Goal: Task Accomplishment & Management: Manage account settings

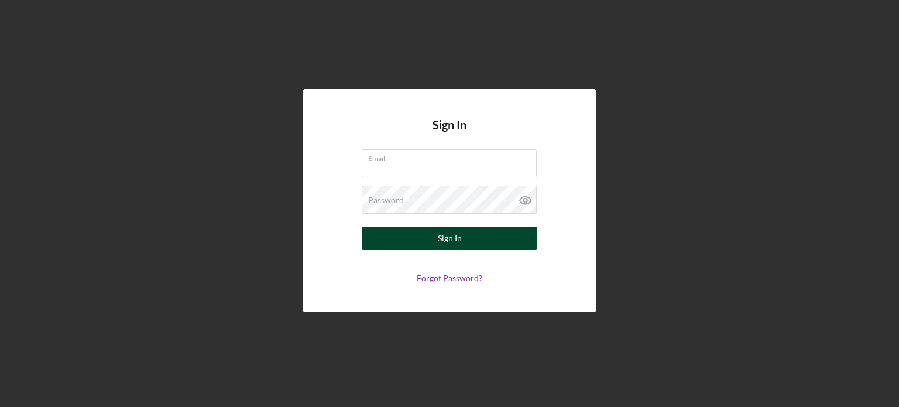
type input "[EMAIL_ADDRESS][DOMAIN_NAME]"
click at [470, 243] on button "Sign In" at bounding box center [450, 238] width 176 height 23
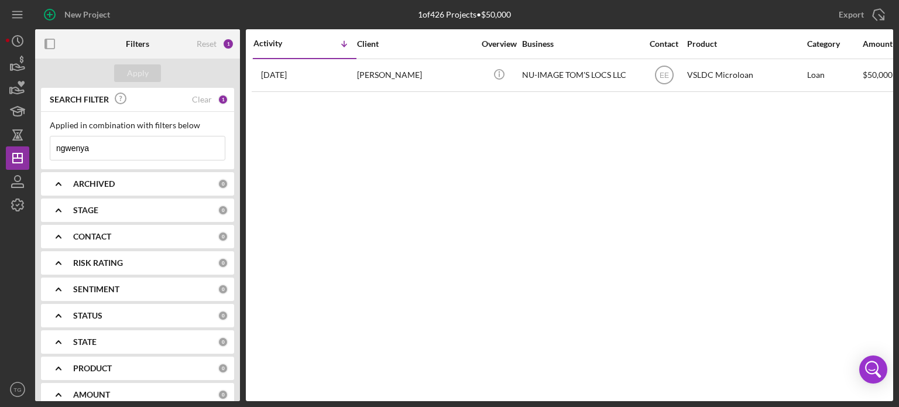
click at [98, 150] on input "ngwenya" at bounding box center [137, 147] width 174 height 23
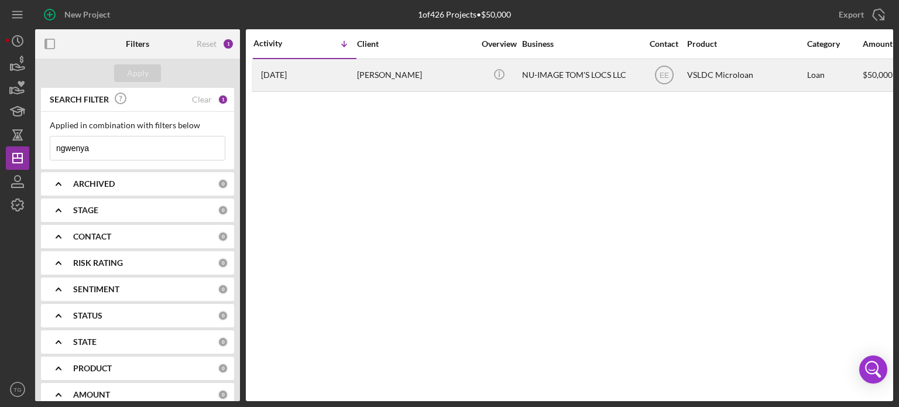
click at [402, 80] on div "[PERSON_NAME]" at bounding box center [415, 75] width 117 height 31
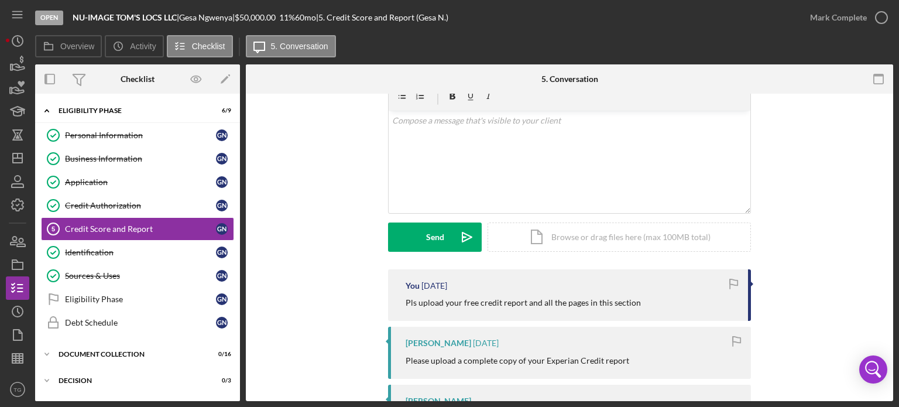
scroll to position [117, 0]
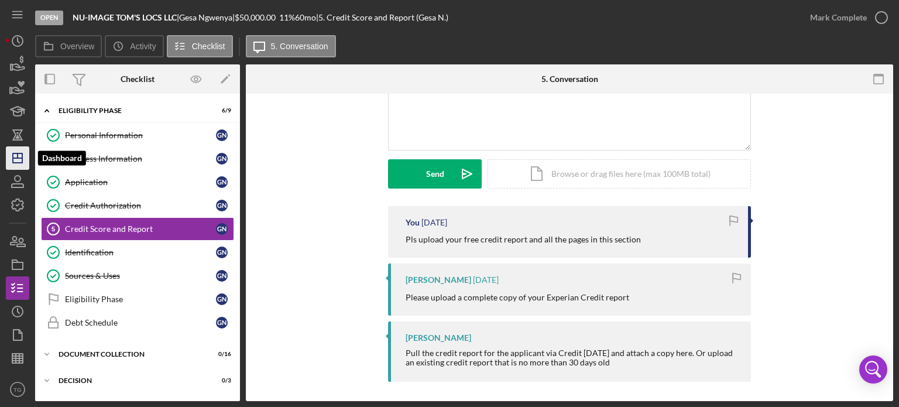
click at [16, 163] on polygon "button" at bounding box center [17, 157] width 9 height 9
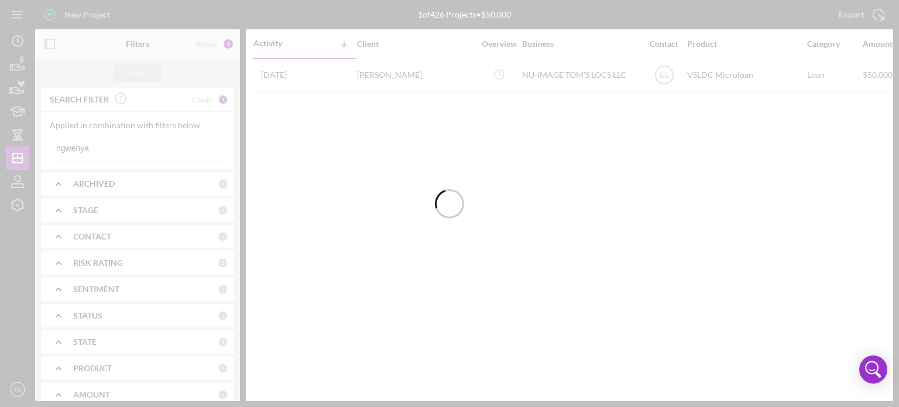
click at [107, 148] on div at bounding box center [449, 203] width 899 height 407
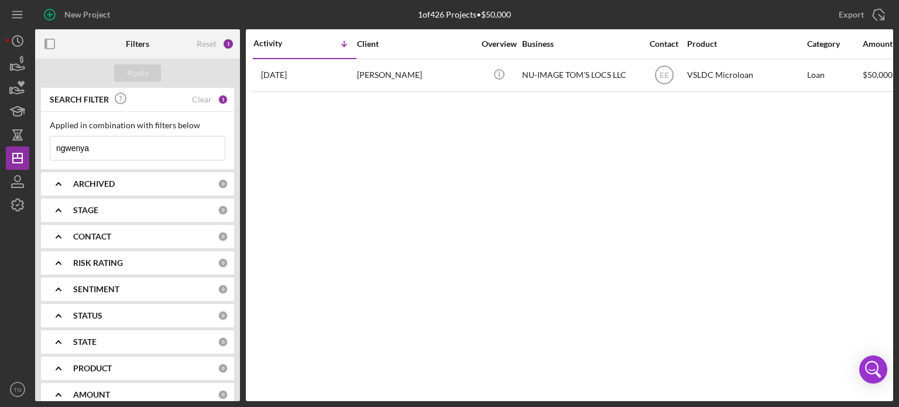
click at [114, 141] on input "ngwenya" at bounding box center [137, 147] width 174 height 23
type input "n"
click at [14, 160] on icon "Icon/Dashboard" at bounding box center [17, 157] width 29 height 29
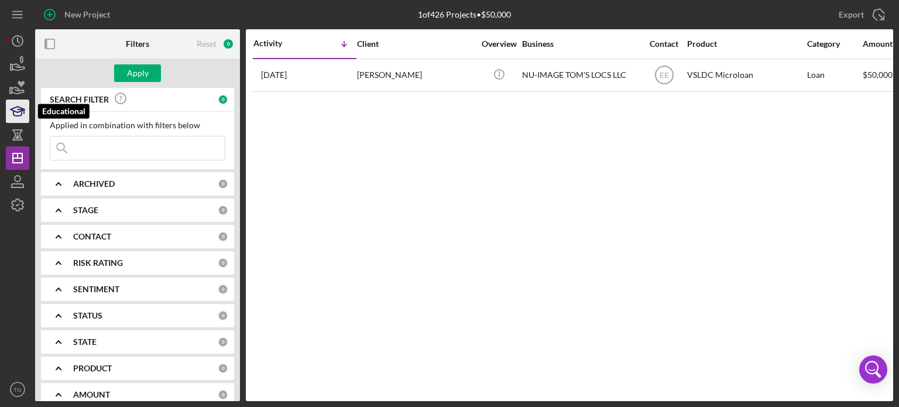
click at [20, 109] on icon "button" at bounding box center [21, 111] width 6 height 4
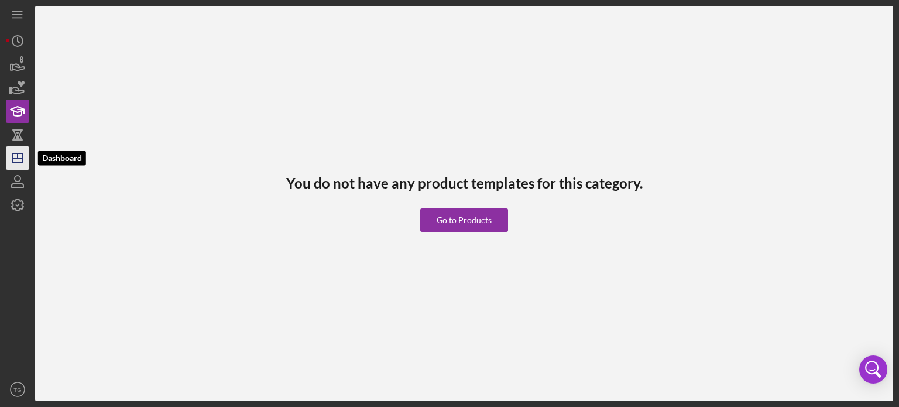
click at [18, 156] on line "button" at bounding box center [18, 155] width 0 height 5
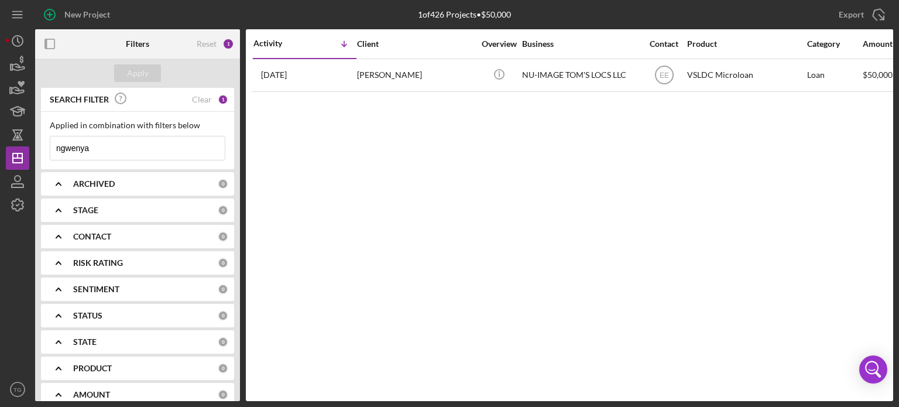
drag, startPoint x: 111, startPoint y: 145, endPoint x: 52, endPoint y: 149, distance: 58.7
click at [52, 149] on input "ngwenya" at bounding box center [137, 147] width 174 height 23
click at [150, 74] on button "Apply" at bounding box center [137, 73] width 47 height 18
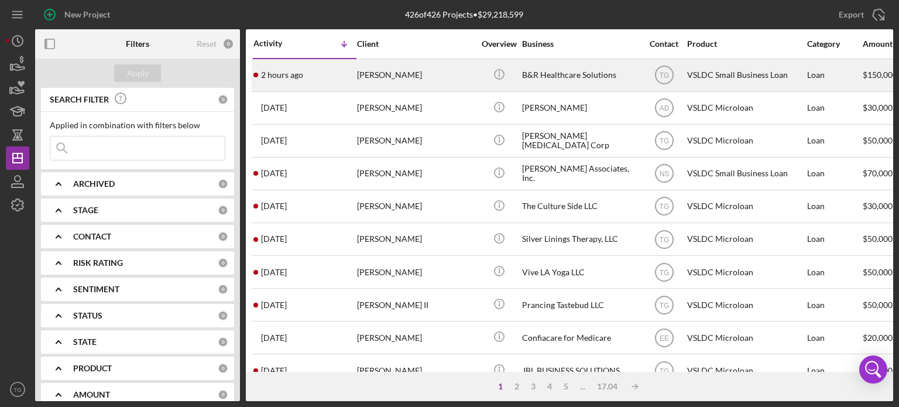
click at [396, 82] on div "[PERSON_NAME]" at bounding box center [415, 75] width 117 height 31
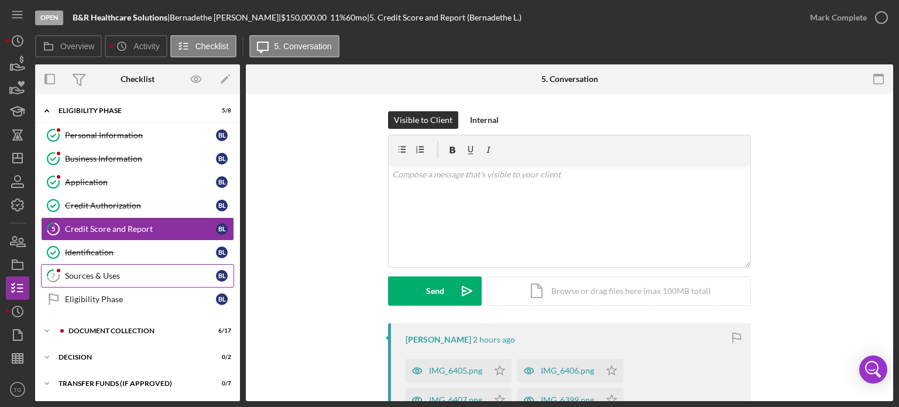
click at [83, 273] on div "Sources & Uses" at bounding box center [140, 275] width 151 height 9
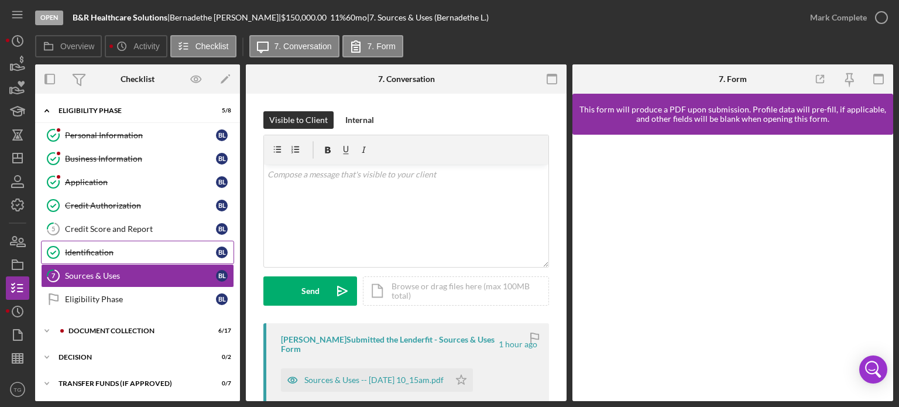
scroll to position [25, 0]
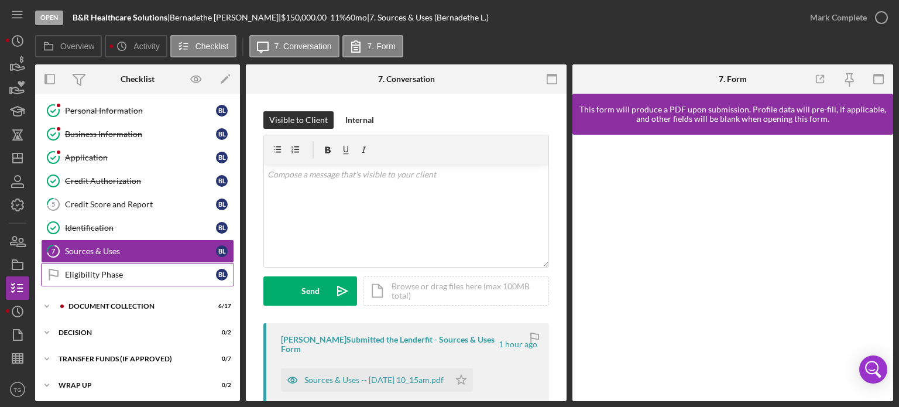
click at [166, 270] on div "Eligibility Phase" at bounding box center [140, 274] width 151 height 9
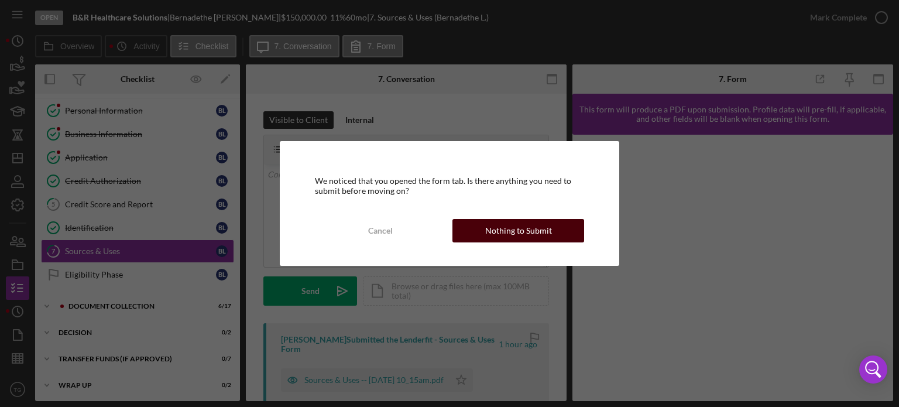
click at [540, 241] on div "Cancel Nothing to Submit" at bounding box center [450, 230] width 270 height 23
click at [494, 222] on div "Nothing to Submit" at bounding box center [518, 230] width 67 height 23
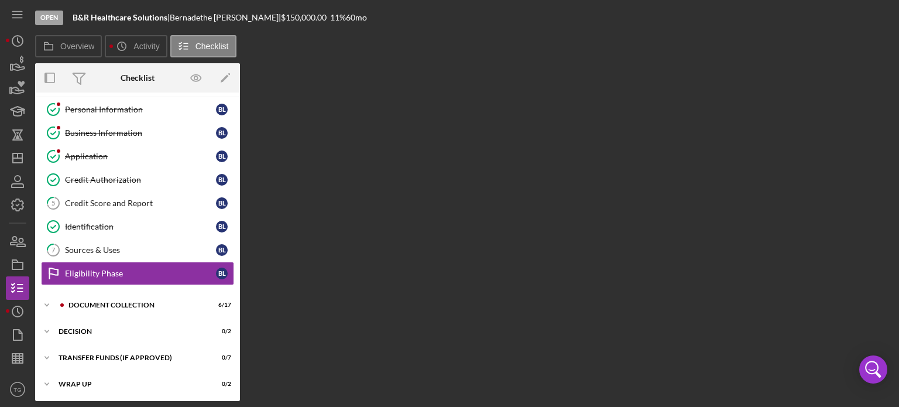
scroll to position [25, 0]
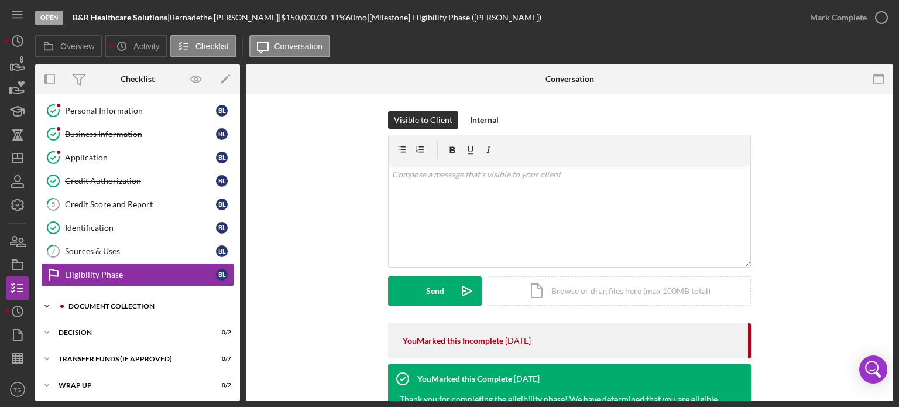
click at [111, 306] on div "Document Collection" at bounding box center [146, 306] width 157 height 7
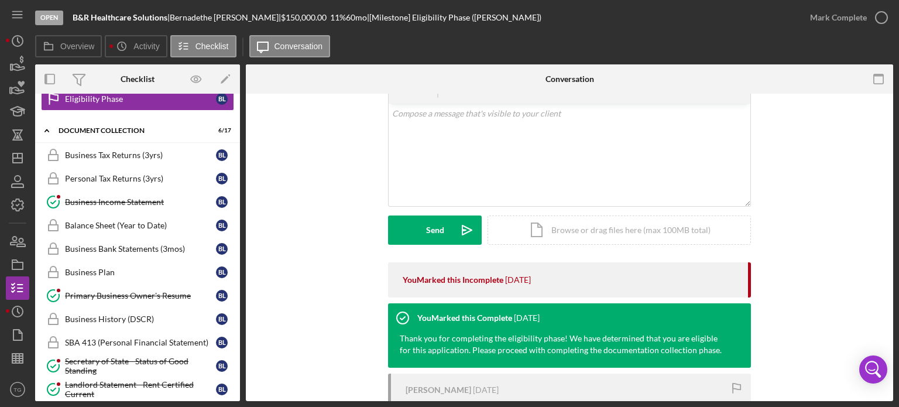
scroll to position [117, 0]
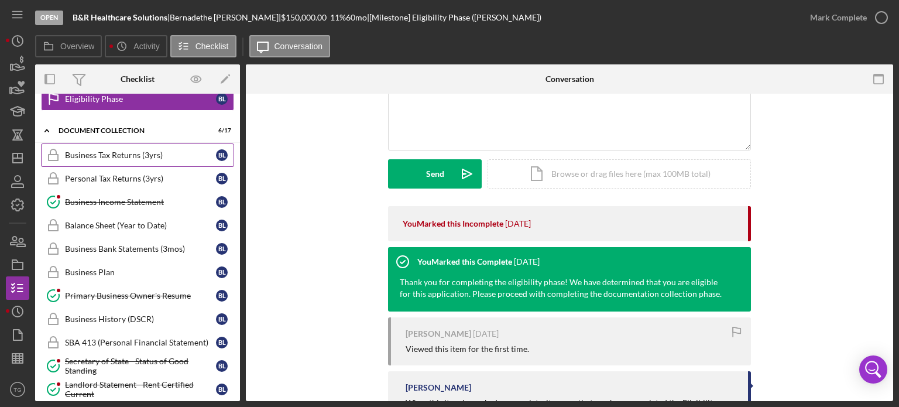
click at [166, 155] on div "Business Tax Returns (3yrs)" at bounding box center [140, 154] width 151 height 9
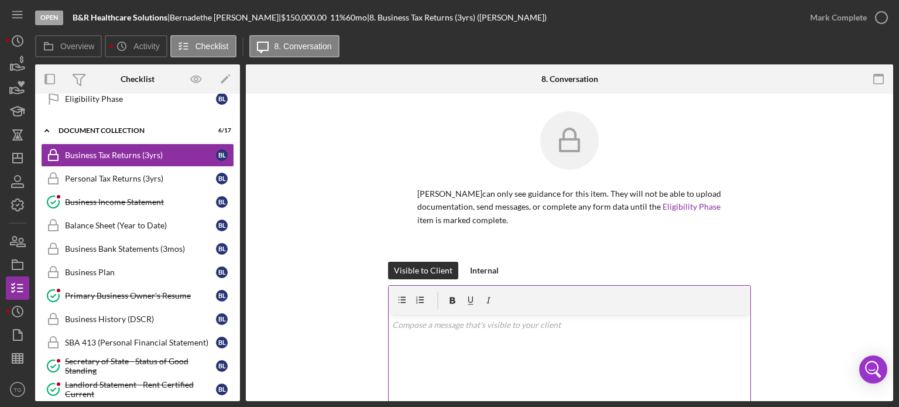
click at [416, 334] on div "v Color teal Color pink Remove color Add row above Add row below Add column bef…" at bounding box center [570, 366] width 362 height 102
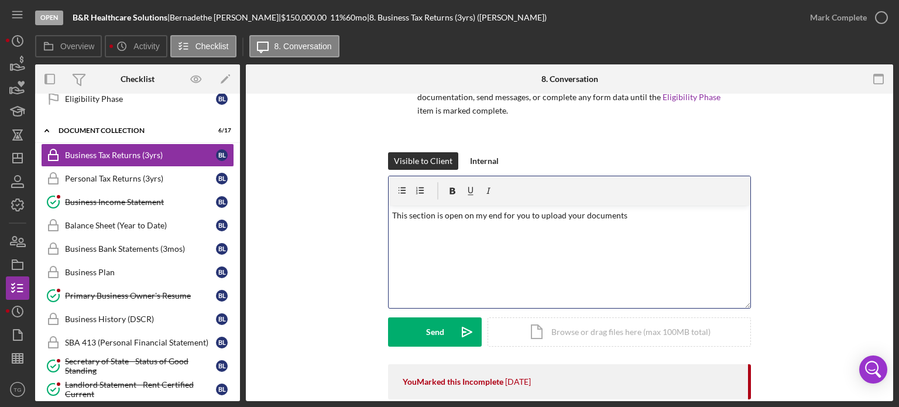
scroll to position [117, 0]
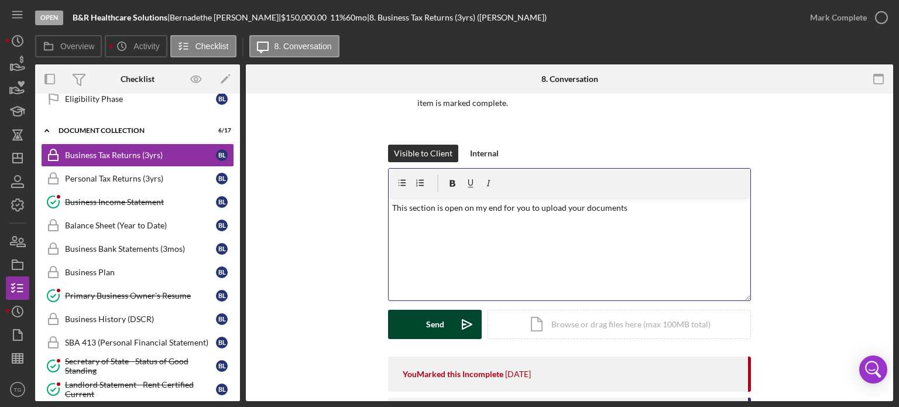
click at [427, 325] on div "Send" at bounding box center [435, 324] width 18 height 29
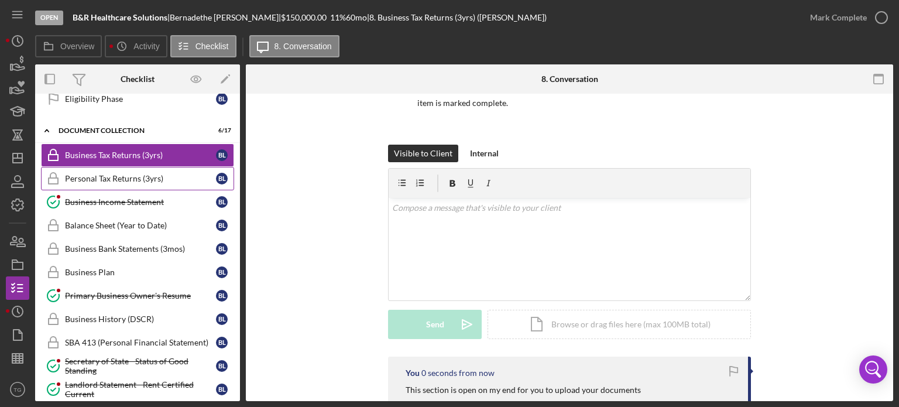
click at [145, 174] on div "Personal Tax Returns (3yrs)" at bounding box center [140, 178] width 151 height 9
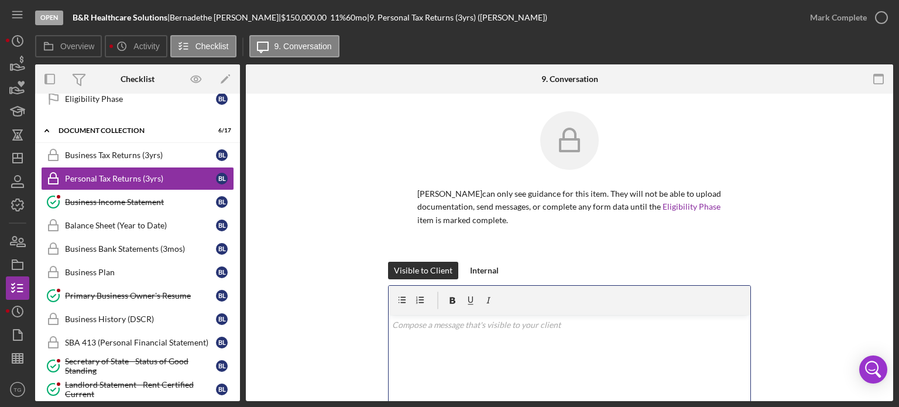
click at [430, 335] on div "v Color teal Color pink Remove color Add row above Add row below Add column bef…" at bounding box center [570, 366] width 362 height 102
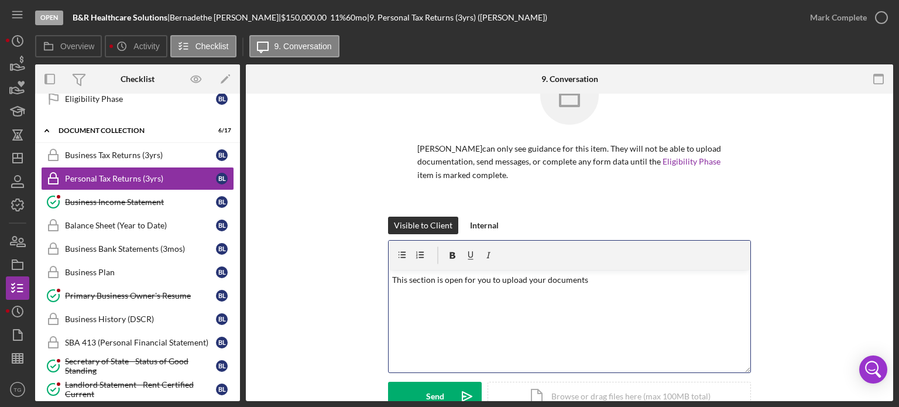
scroll to position [59, 0]
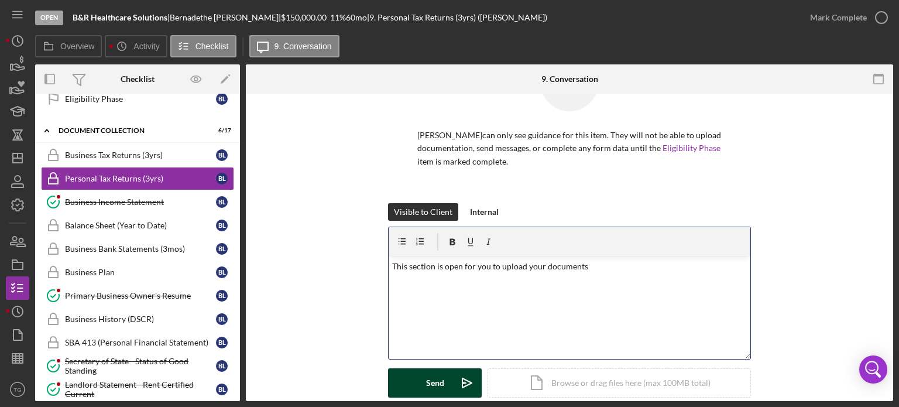
click at [410, 378] on button "Send Icon/icon-invite-send" at bounding box center [435, 382] width 94 height 29
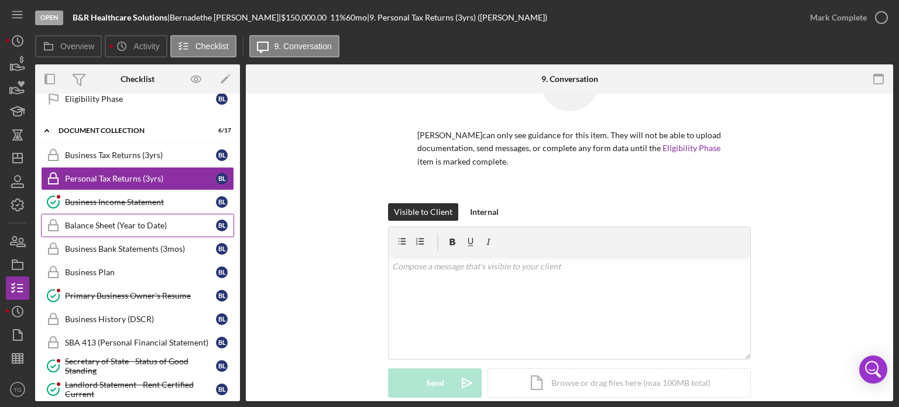
click at [155, 228] on link "Balance Sheet (Year to Date) Balance Sheet (Year to Date) [PERSON_NAME]" at bounding box center [137, 225] width 193 height 23
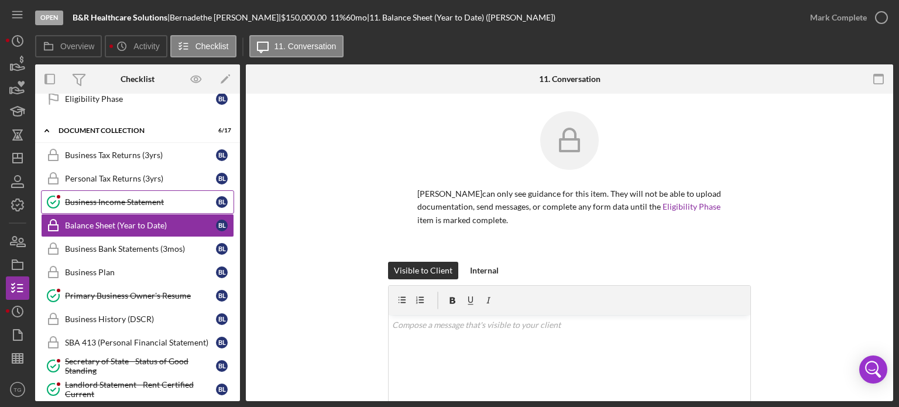
click at [142, 197] on div "Business Income Statement" at bounding box center [140, 201] width 151 height 9
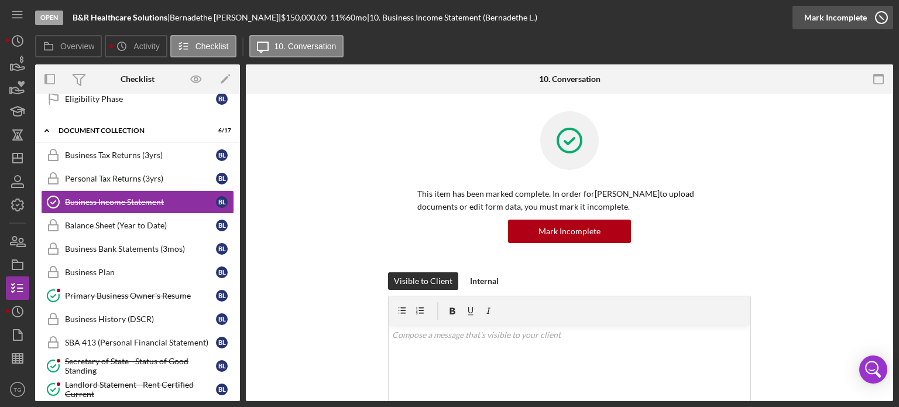
click at [881, 13] on icon "button" at bounding box center [881, 17] width 29 height 29
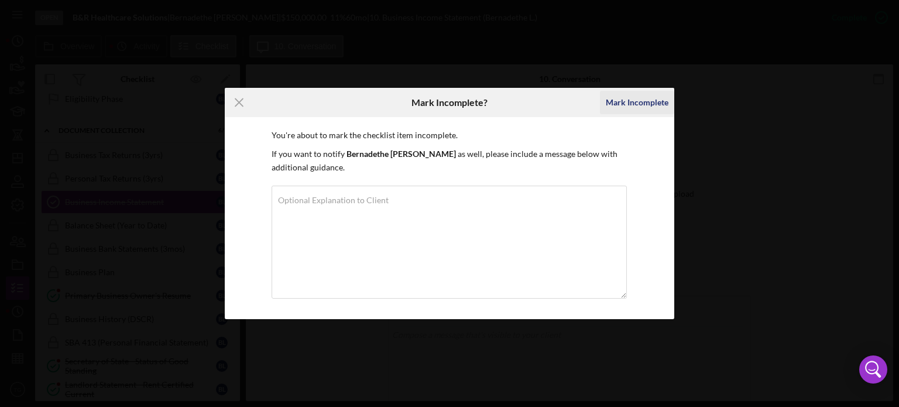
click at [646, 97] on div "Mark Incomplete" at bounding box center [637, 102] width 63 height 23
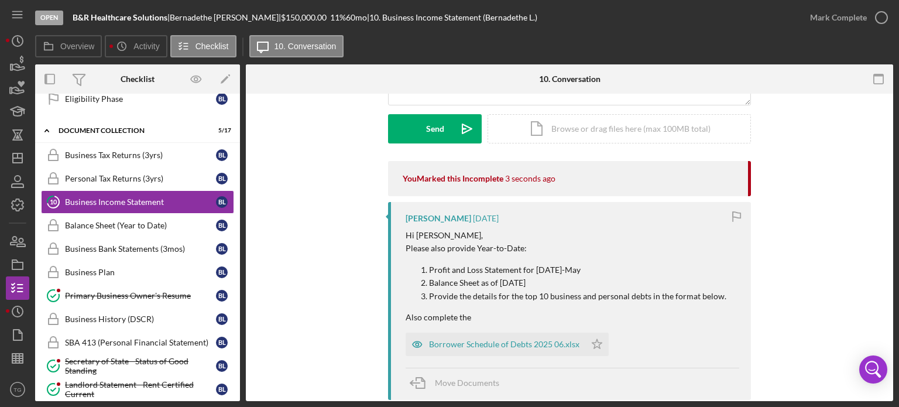
scroll to position [176, 0]
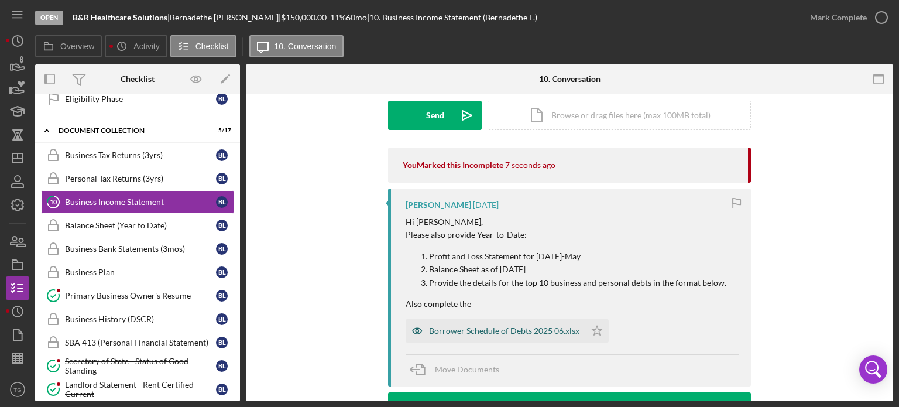
click at [521, 329] on div "Borrower Schedule of Debts 2025 06.xlsx" at bounding box center [504, 330] width 150 height 9
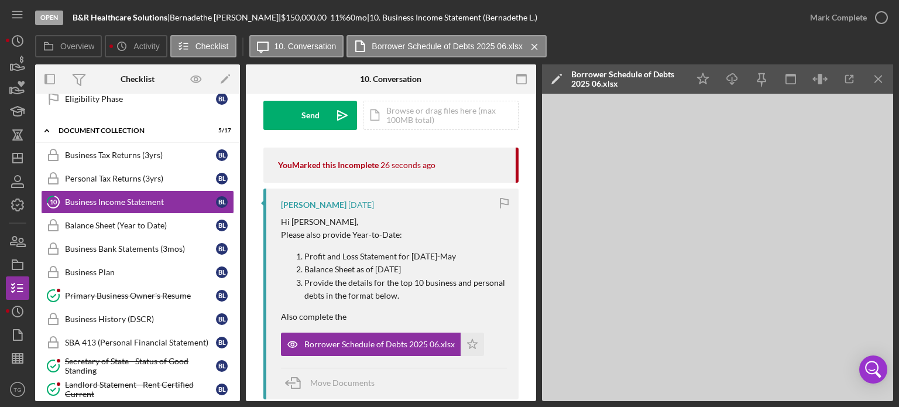
click at [411, 299] on p "Provide the details for the top 10 business and personal debts in the format be…" at bounding box center [405, 289] width 203 height 26
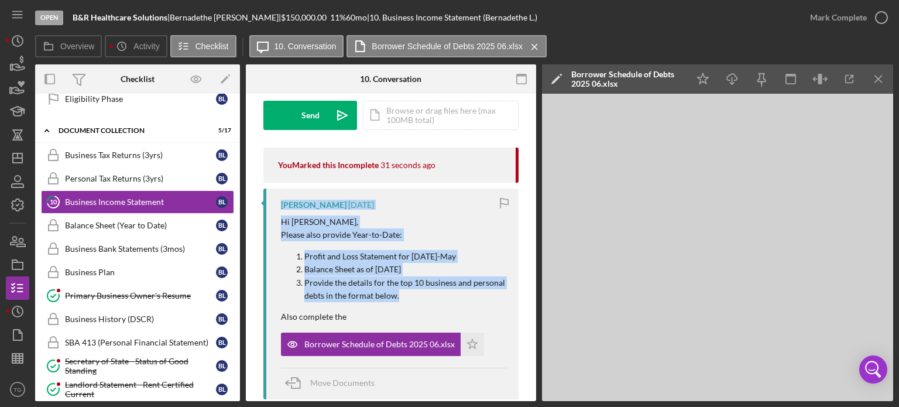
drag, startPoint x: 416, startPoint y: 294, endPoint x: 279, endPoint y: 203, distance: 164.6
click at [279, 203] on div "[PERSON_NAME] [DATE] Hi [PERSON_NAME], Please also provide Year-to-Date: Profit…" at bounding box center [390, 293] width 255 height 211
copy div "[PERSON_NAME] [DATE] Hi [PERSON_NAME], Please also provide Year-to-Date: Profit…"
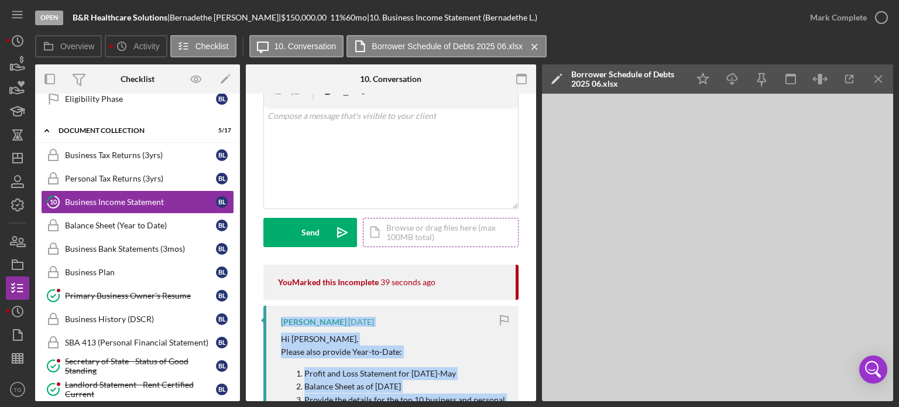
scroll to position [0, 0]
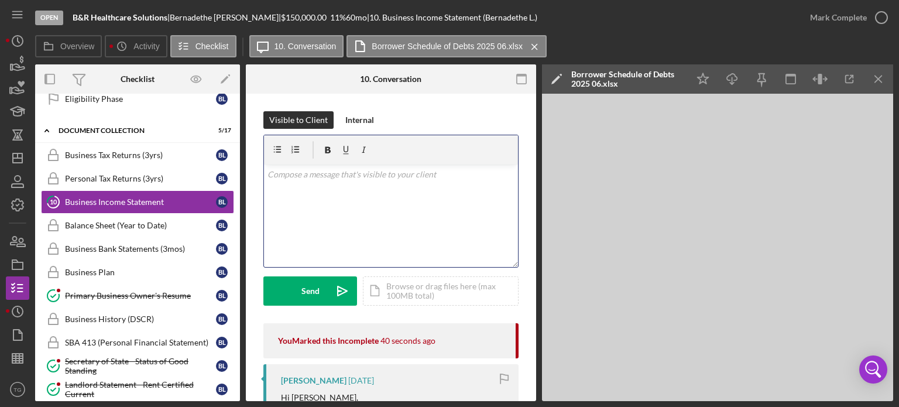
click at [283, 181] on div "v Color teal Color pink Remove color Add row above Add row below Add column bef…" at bounding box center [391, 215] width 254 height 102
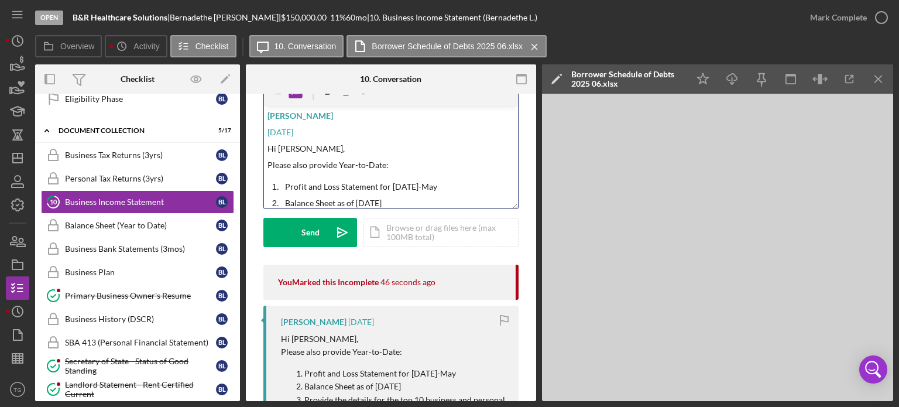
drag, startPoint x: 301, startPoint y: 159, endPoint x: 300, endPoint y: 171, distance: 12.3
click at [297, 166] on span "Please also provide Year-to-Date:" at bounding box center [327, 165] width 121 height 10
click at [269, 113] on span "[PERSON_NAME]" at bounding box center [300, 116] width 66 height 10
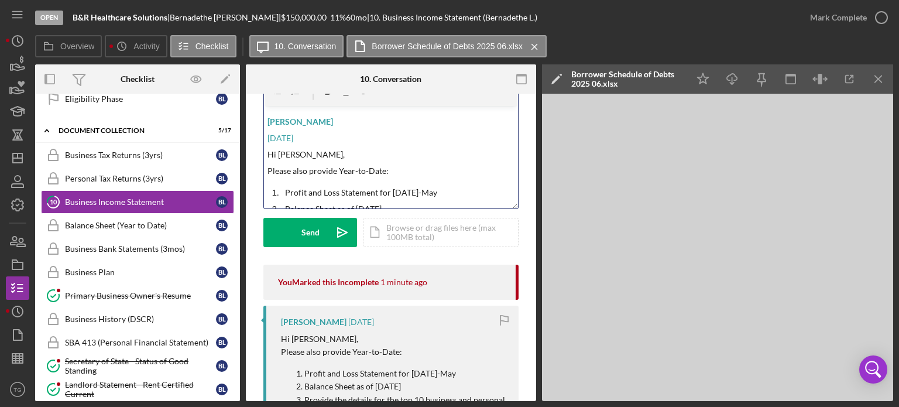
scroll to position [59, 0]
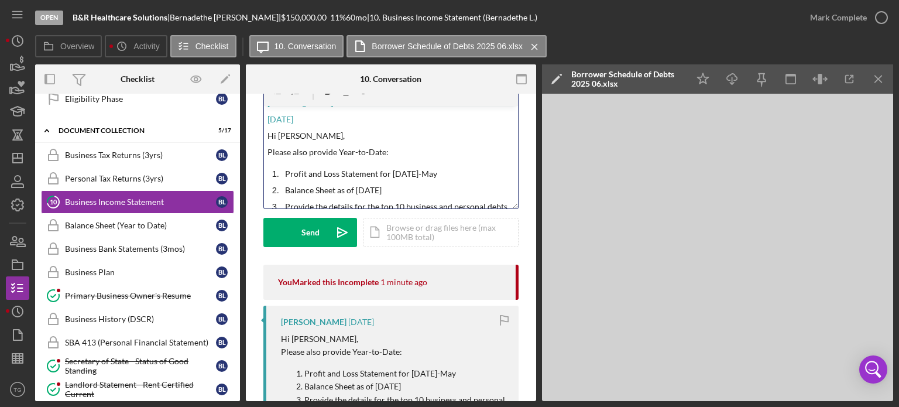
click at [445, 173] on p "Profit and Loss Statement for [DATE]-May" at bounding box center [400, 173] width 230 height 13
click at [400, 190] on p "Balance Sheet as of [DATE]" at bounding box center [400, 190] width 230 height 13
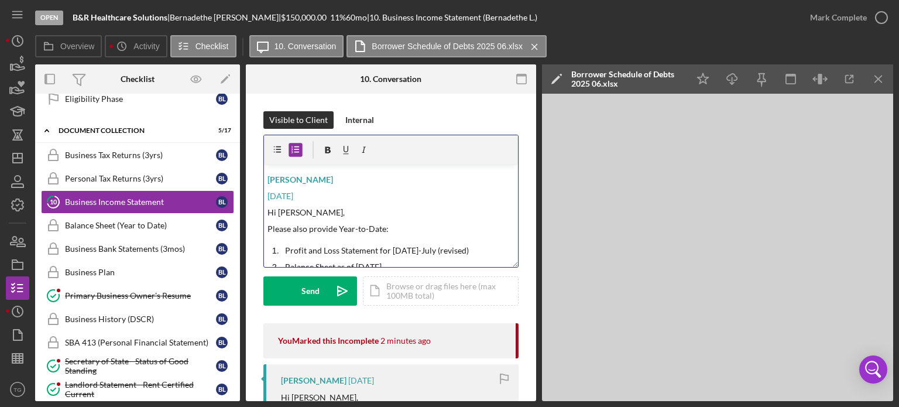
scroll to position [0, 0]
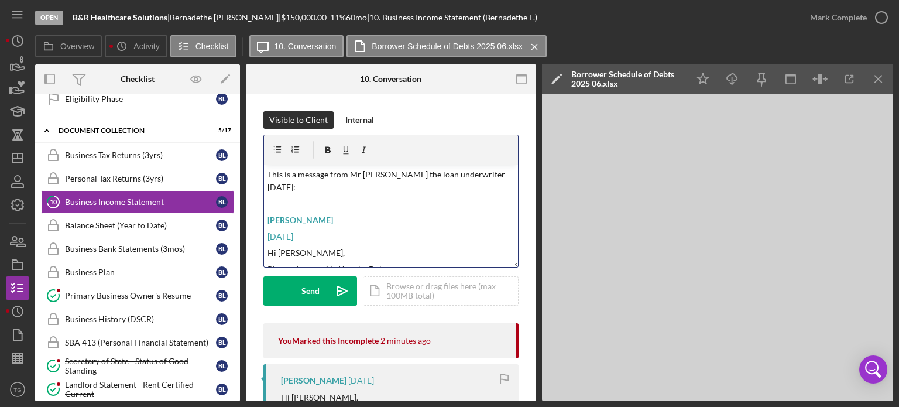
click at [333, 184] on p "This is a message from Mr [PERSON_NAME] the loan underwriter [DATE]:" at bounding box center [391, 181] width 248 height 26
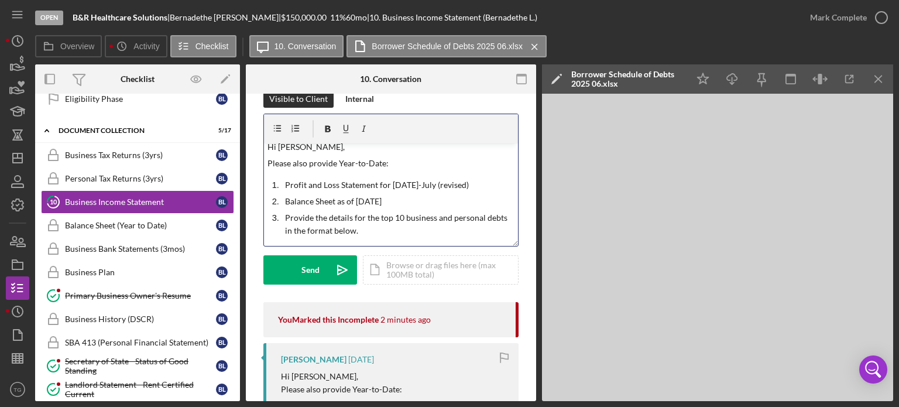
scroll to position [59, 0]
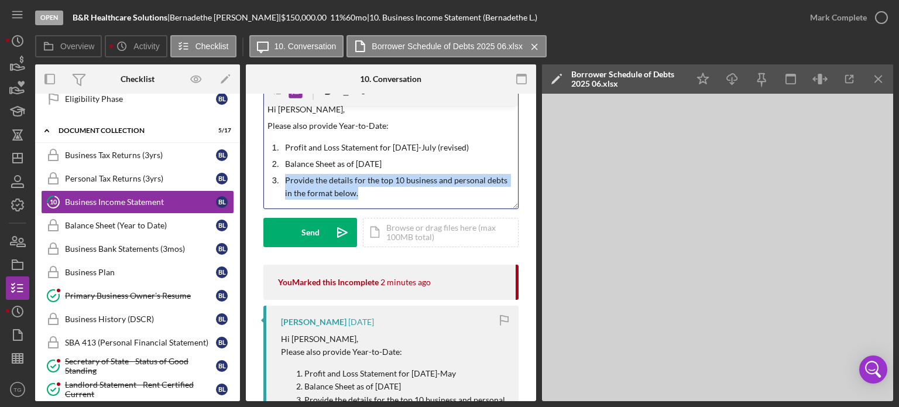
drag, startPoint x: 359, startPoint y: 198, endPoint x: 286, endPoint y: 180, distance: 75.9
click at [286, 180] on p "Provide the details for the top 10 business and personal debts in the format be…" at bounding box center [400, 187] width 230 height 26
click at [384, 203] on div "v Color teal Color pink Remove color Add row above Add row below Add column bef…" at bounding box center [391, 157] width 254 height 102
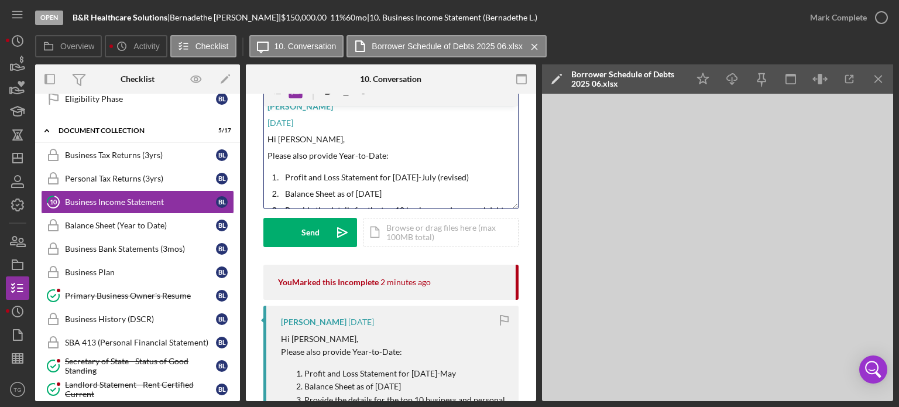
scroll to position [0, 0]
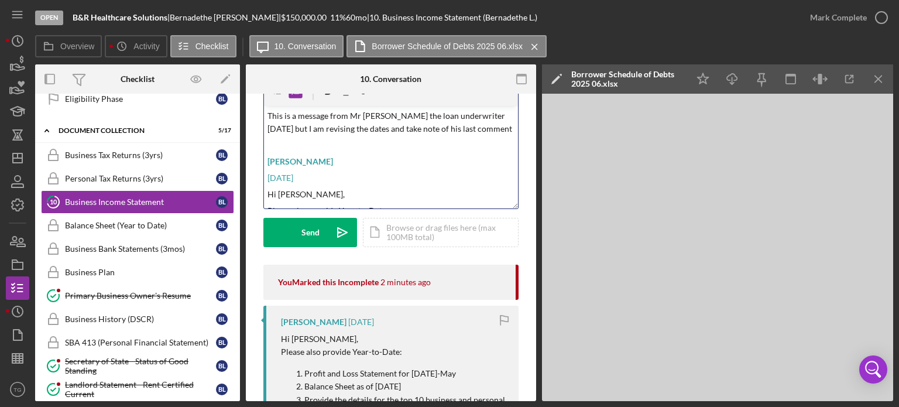
click at [349, 136] on p "This is a message from Mr [PERSON_NAME] the loan underwriter [DATE] but I am re…" at bounding box center [391, 122] width 248 height 26
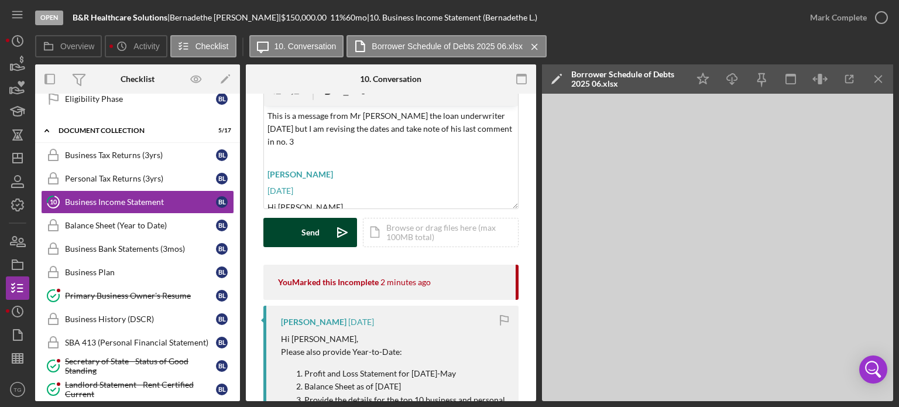
click at [307, 232] on div "Send" at bounding box center [310, 232] width 18 height 29
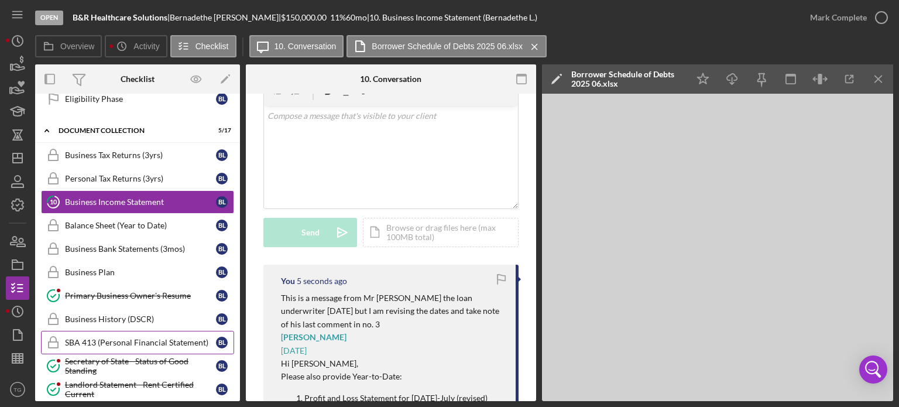
click at [120, 338] on div "SBA 413 (Personal Financial Statement)" at bounding box center [140, 342] width 151 height 9
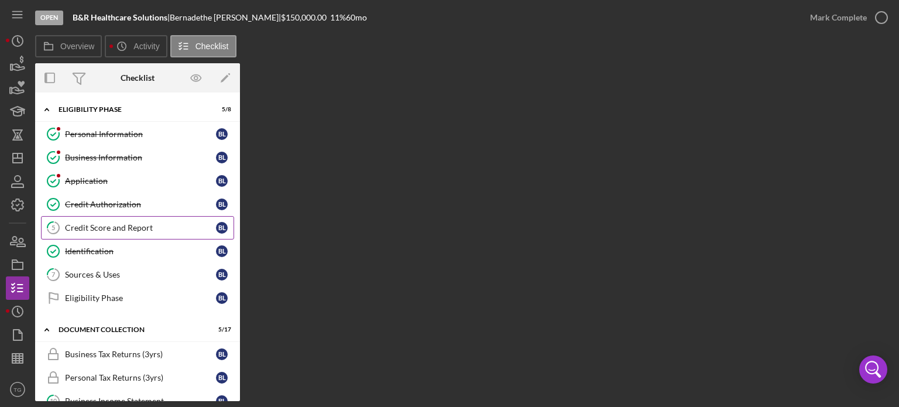
click at [144, 229] on div "Credit Score and Report" at bounding box center [140, 227] width 151 height 9
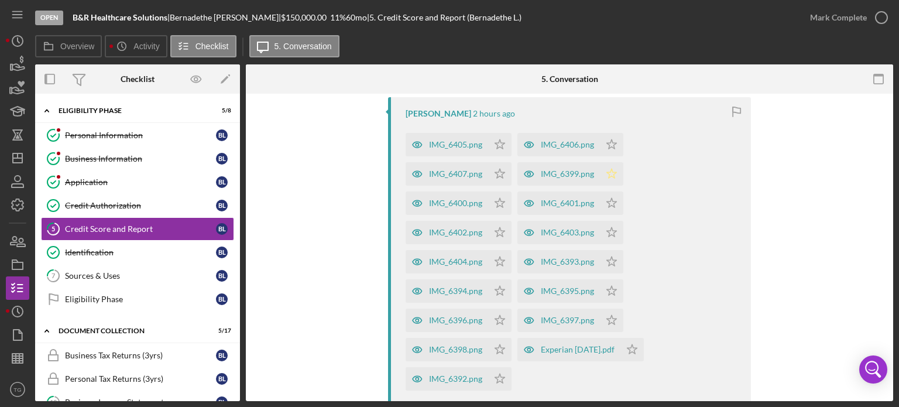
scroll to position [293, 0]
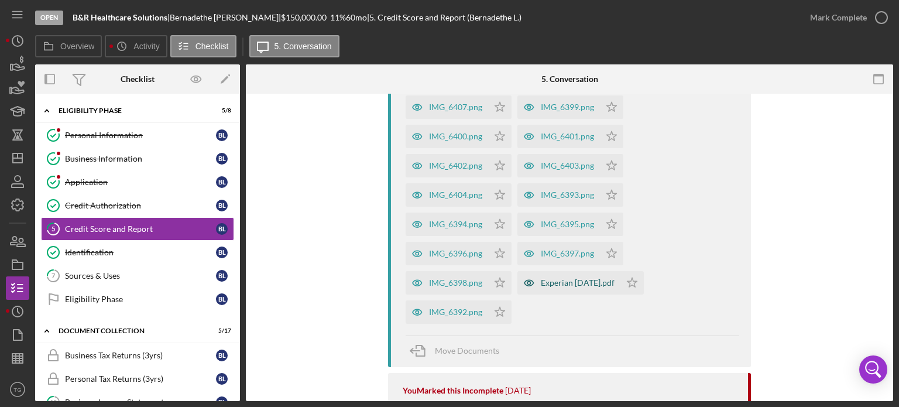
click at [588, 284] on div "Experian [DATE].pdf" at bounding box center [578, 282] width 74 height 9
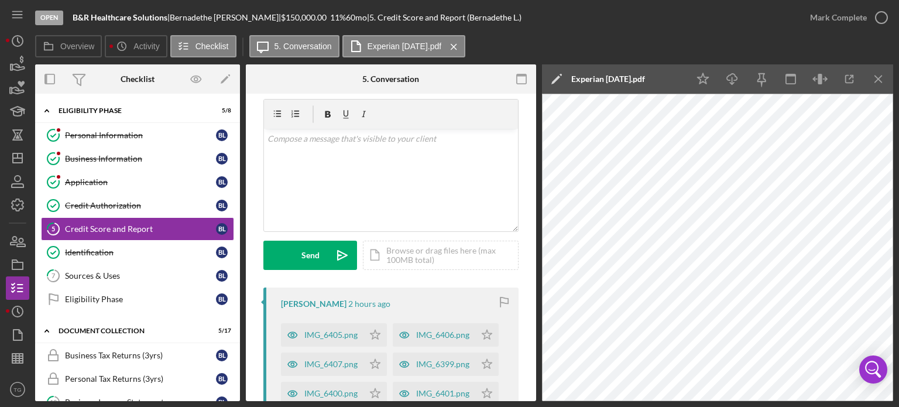
scroll to position [29, 0]
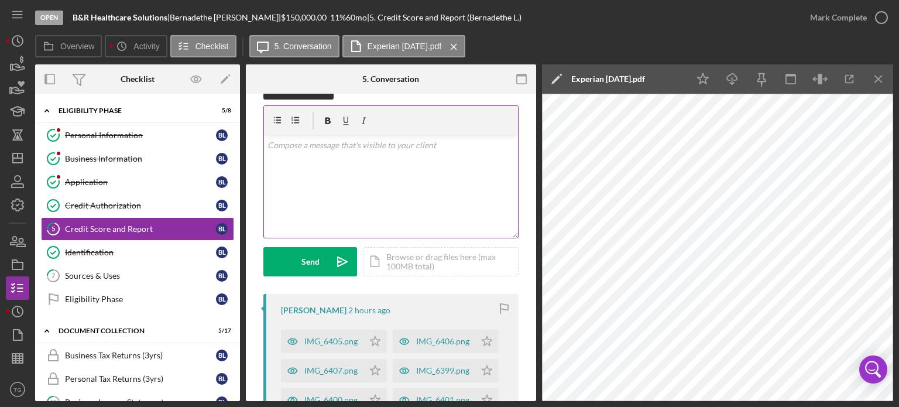
click at [363, 147] on p at bounding box center [391, 145] width 248 height 13
click at [881, 16] on icon "button" at bounding box center [881, 17] width 29 height 29
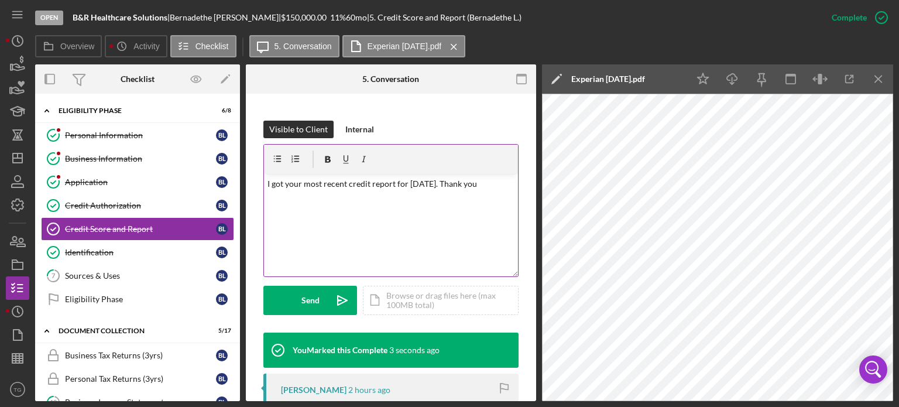
scroll to position [145, 0]
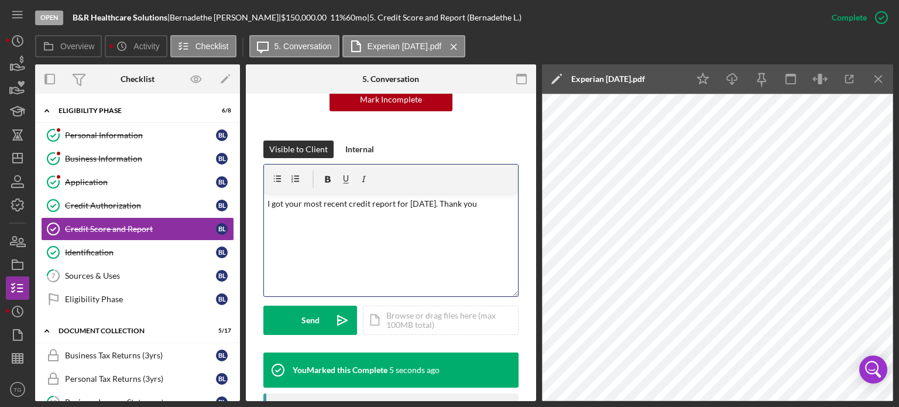
click at [487, 204] on p "I got your most recent credit report for [DATE]. Thank you" at bounding box center [391, 203] width 248 height 13
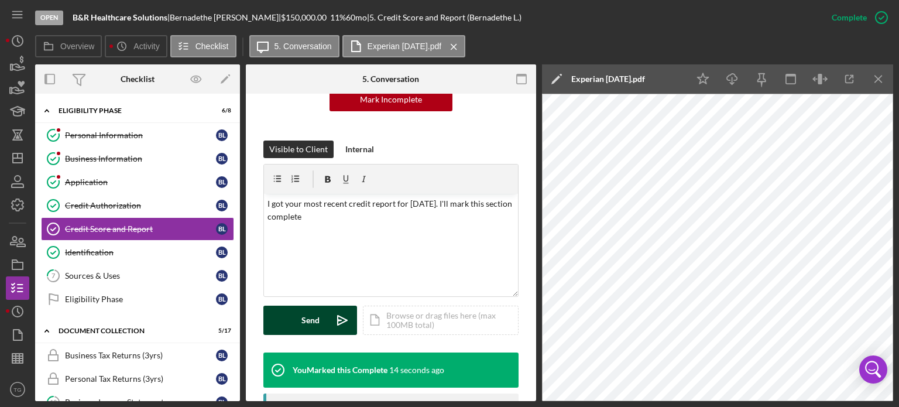
click at [307, 315] on div "Send" at bounding box center [310, 320] width 18 height 29
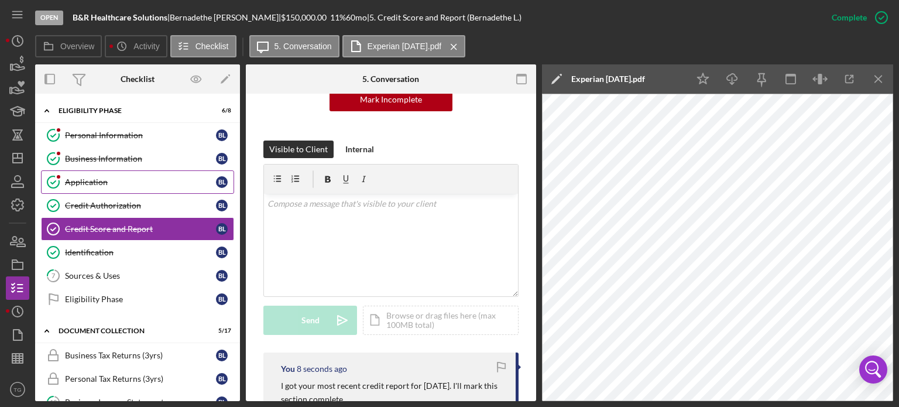
click at [101, 183] on div "Application" at bounding box center [140, 181] width 151 height 9
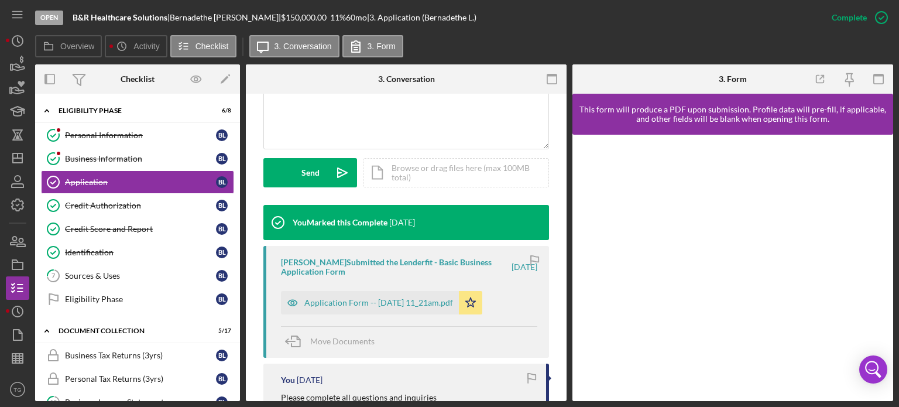
scroll to position [293, 0]
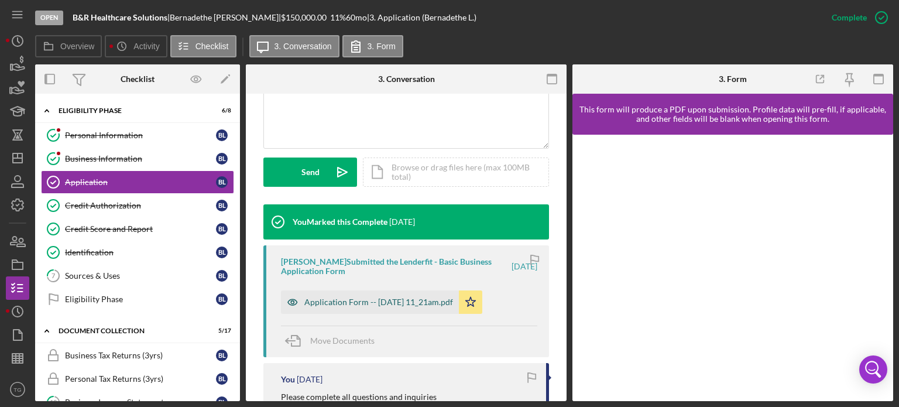
click at [351, 294] on div "Application Form -- [DATE] 11_21am.pdf" at bounding box center [370, 301] width 178 height 23
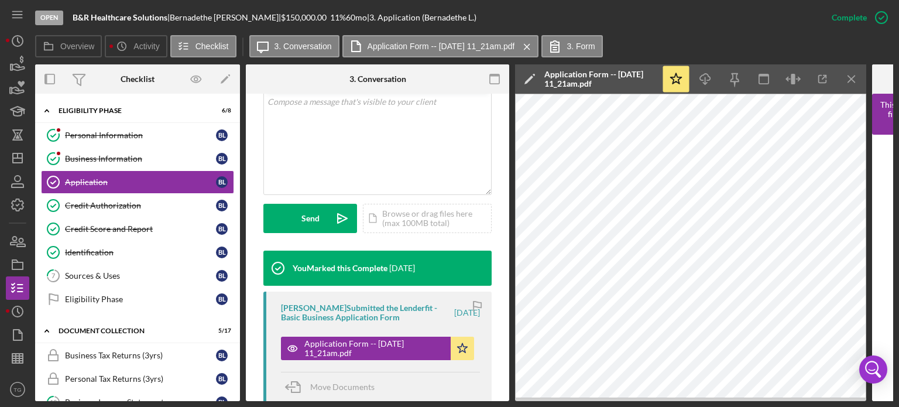
scroll to position [176, 0]
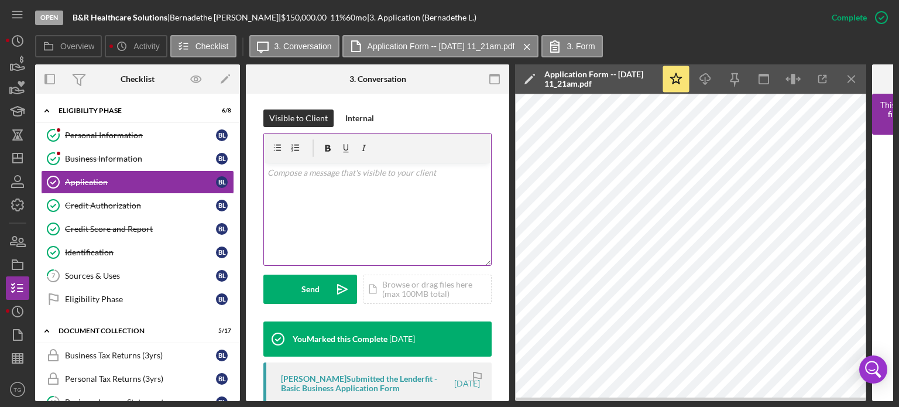
click at [283, 178] on p at bounding box center [377, 172] width 221 height 13
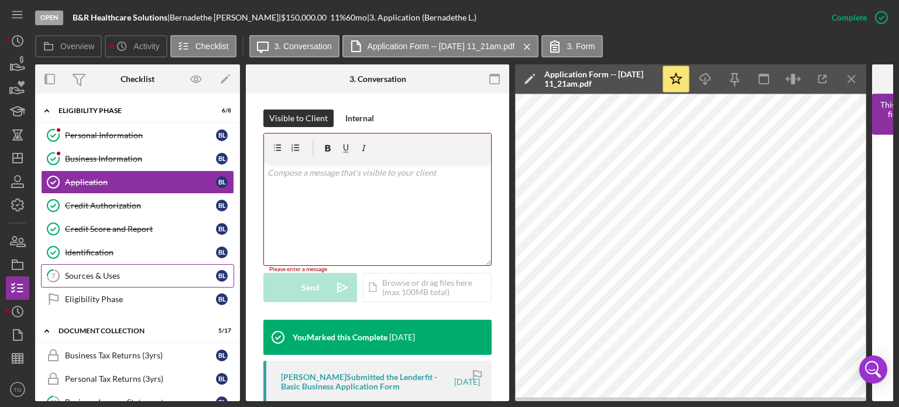
click at [128, 275] on div "Sources & Uses" at bounding box center [140, 275] width 151 height 9
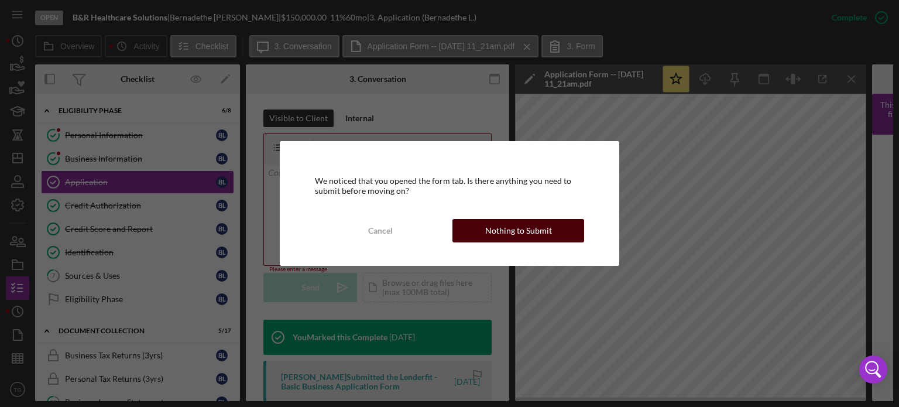
click at [488, 226] on div "Nothing to Submit" at bounding box center [518, 230] width 67 height 23
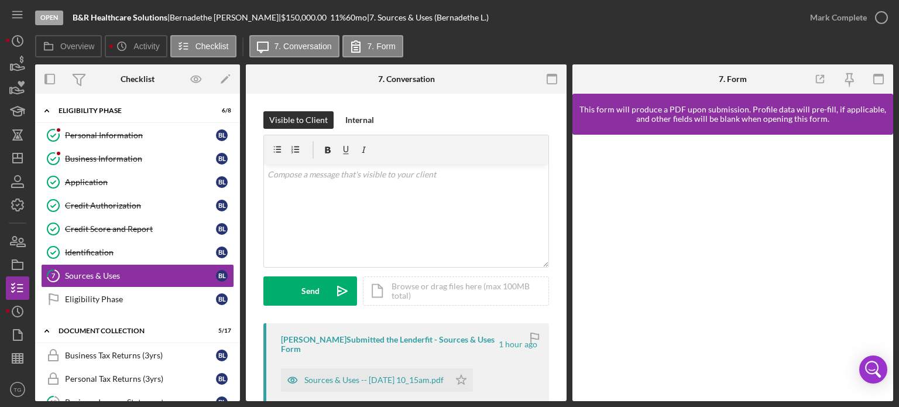
scroll to position [59, 0]
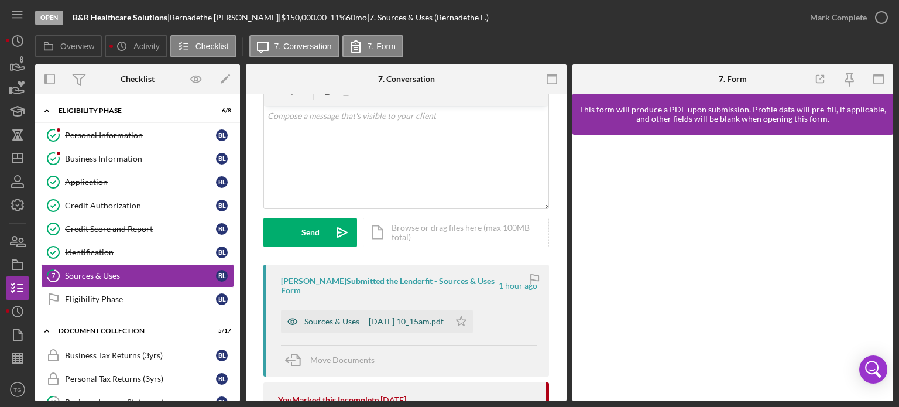
click at [392, 324] on div "Sources & Uses -- [DATE] 10_15am.pdf" at bounding box center [373, 321] width 139 height 9
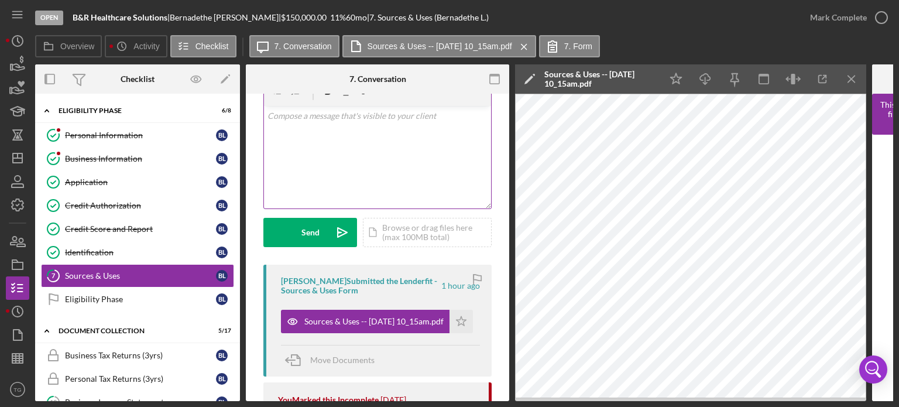
click at [323, 121] on p at bounding box center [377, 115] width 221 height 13
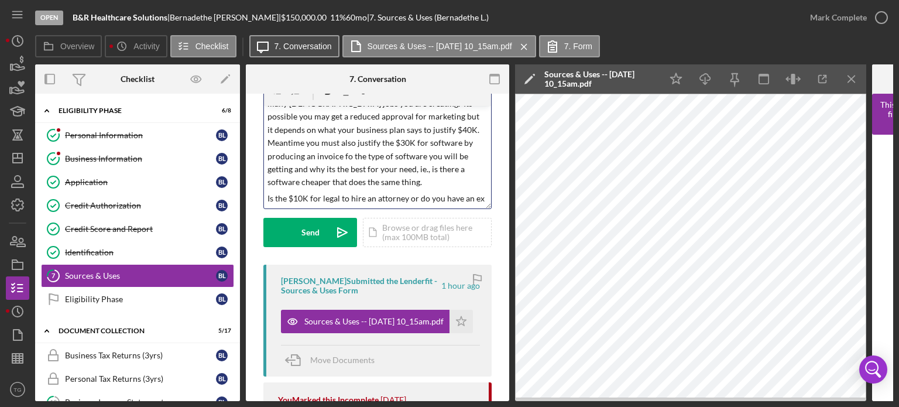
scroll to position [38, 0]
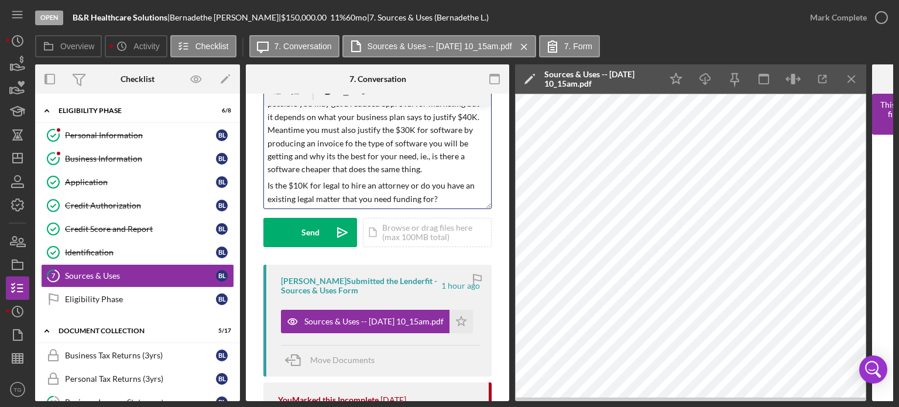
click at [376, 166] on p "I will mark this section complete after you indicate how many [DEMOGRAPHIC_DATA…" at bounding box center [377, 123] width 221 height 105
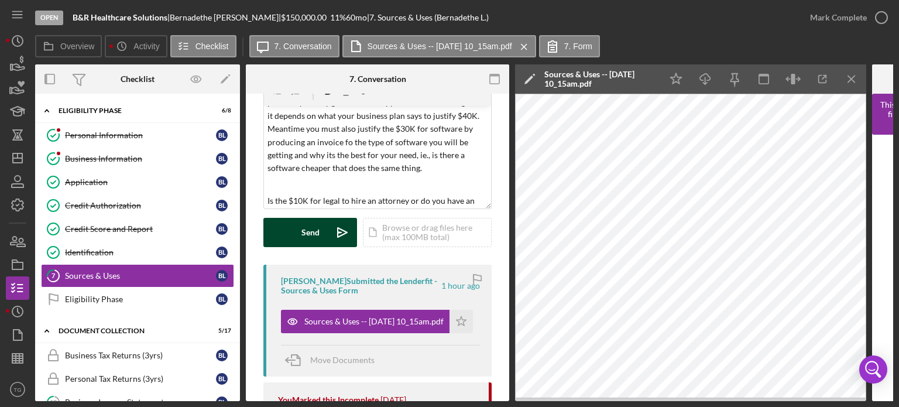
click at [309, 236] on div "Send" at bounding box center [310, 232] width 18 height 29
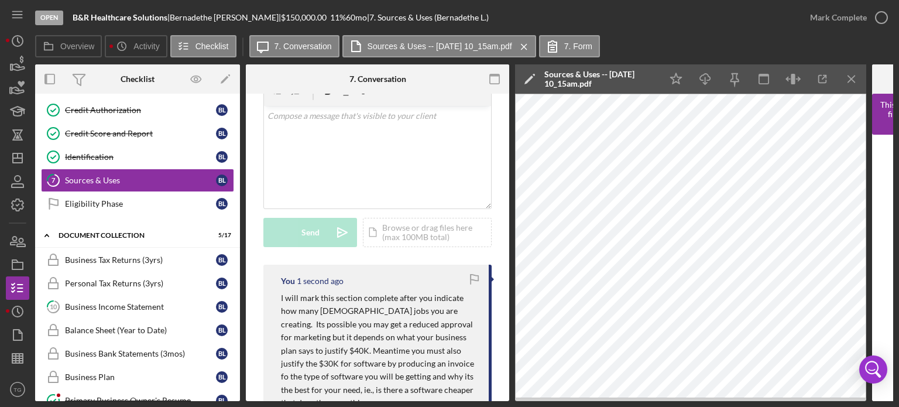
scroll to position [117, 0]
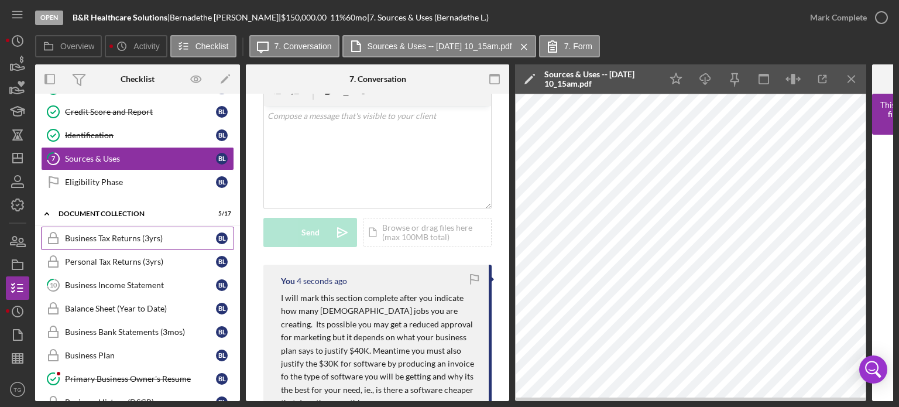
click at [150, 240] on div "Business Tax Returns (3yrs)" at bounding box center [140, 238] width 151 height 9
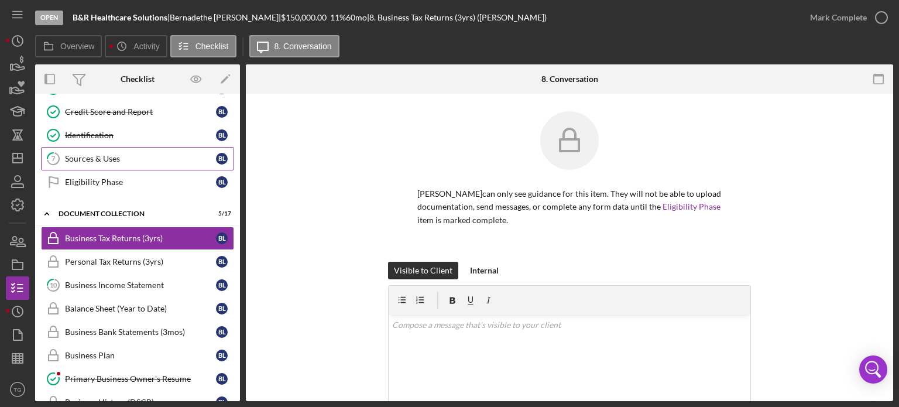
click at [115, 155] on div "Sources & Uses" at bounding box center [140, 158] width 151 height 9
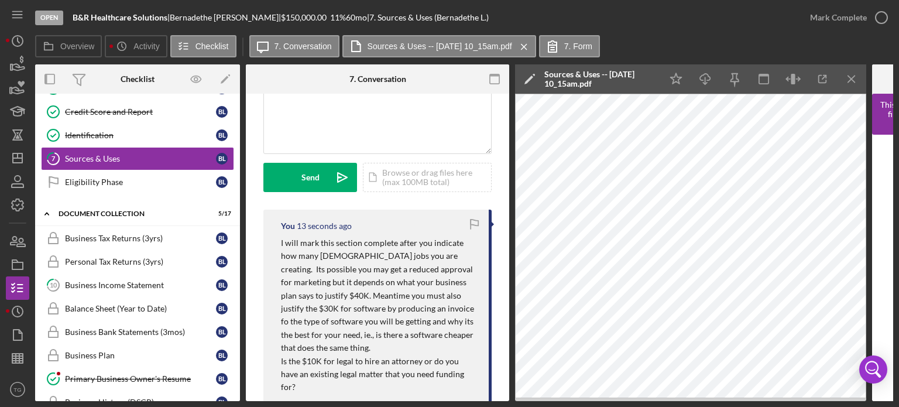
scroll to position [176, 0]
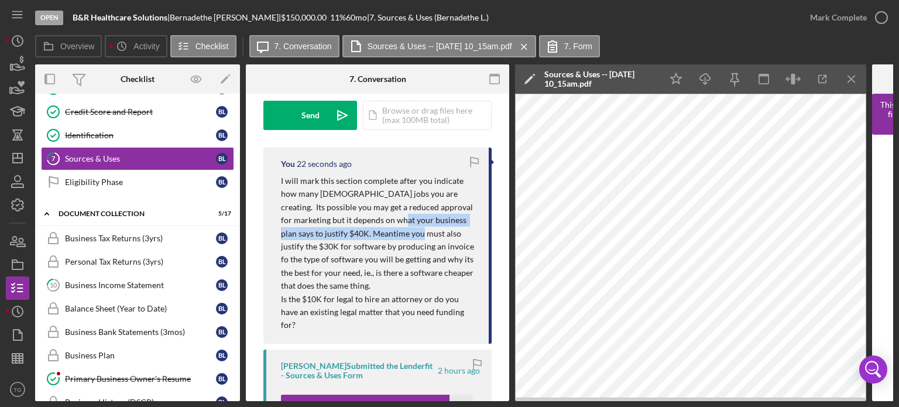
drag, startPoint x: 389, startPoint y: 229, endPoint x: 349, endPoint y: 212, distance: 42.7
click at [368, 215] on p "I will mark this section complete after you indicate how many [DEMOGRAPHIC_DATA…" at bounding box center [379, 233] width 196 height 118
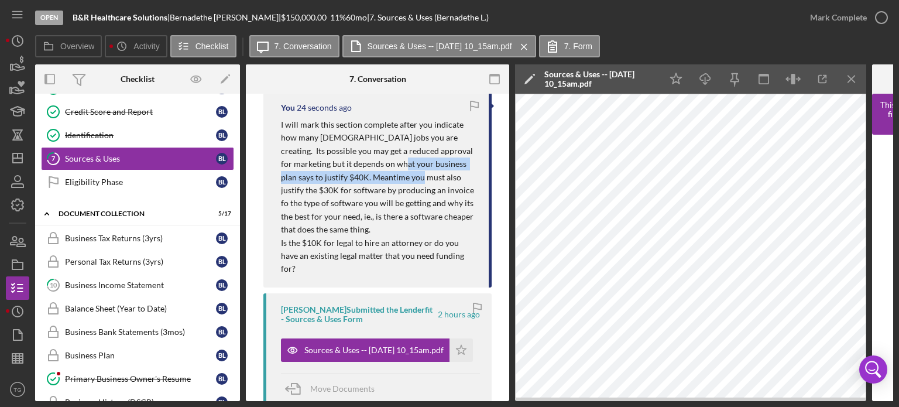
scroll to position [234, 0]
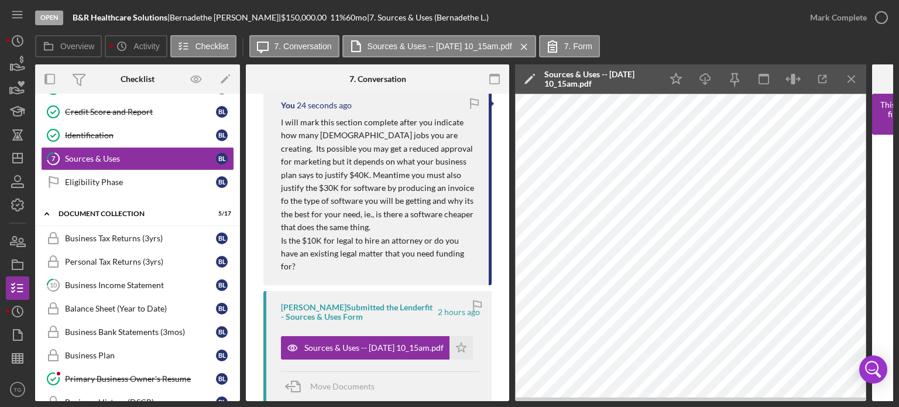
click at [375, 254] on p "Is the $10K for legal to hire an attorney or do you have an existing legal matt…" at bounding box center [379, 253] width 196 height 39
drag, startPoint x: 337, startPoint y: 218, endPoint x: 361, endPoint y: 218, distance: 23.4
click at [359, 218] on p "I will mark this section complete after you indicate how many [DEMOGRAPHIC_DATA…" at bounding box center [379, 175] width 196 height 118
click at [377, 225] on p "I will mark this section complete after you indicate how many [DEMOGRAPHIC_DATA…" at bounding box center [379, 175] width 196 height 118
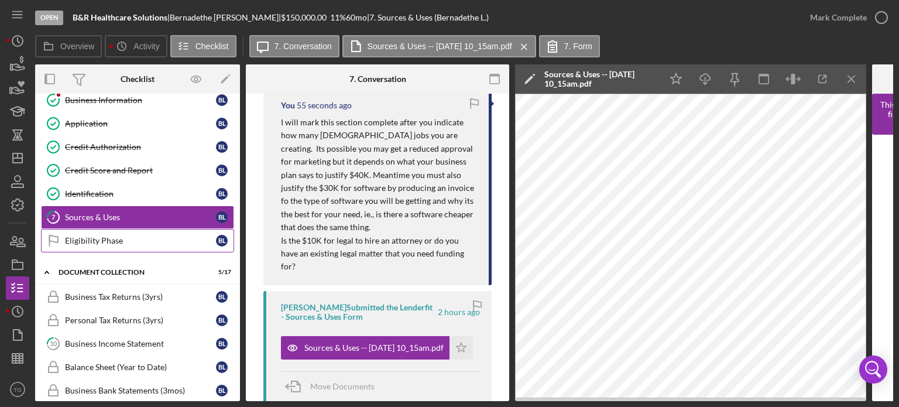
click at [119, 239] on div "Eligibility Phase" at bounding box center [140, 240] width 151 height 9
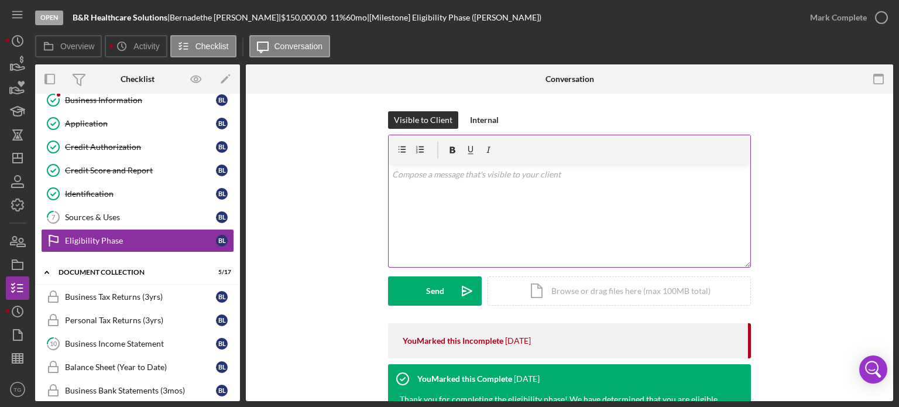
click at [420, 177] on p at bounding box center [569, 174] width 355 height 13
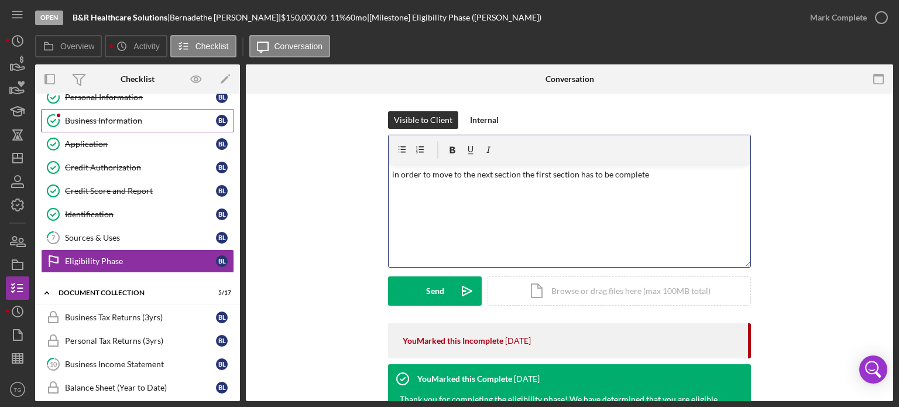
scroll to position [59, 0]
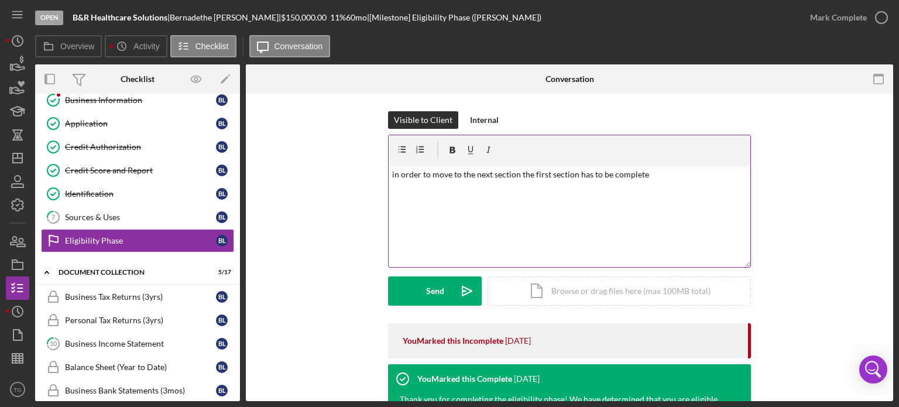
drag, startPoint x: 303, startPoint y: 178, endPoint x: 637, endPoint y: 252, distance: 342.2
click at [592, 241] on div "Overview Internal Workflow Stage Open Icon/Dropdown Arrow Archive (can unarchiv…" at bounding box center [464, 232] width 858 height 337
click at [653, 173] on p "in order to move to the next section the first section has to be complete" at bounding box center [569, 174] width 355 height 13
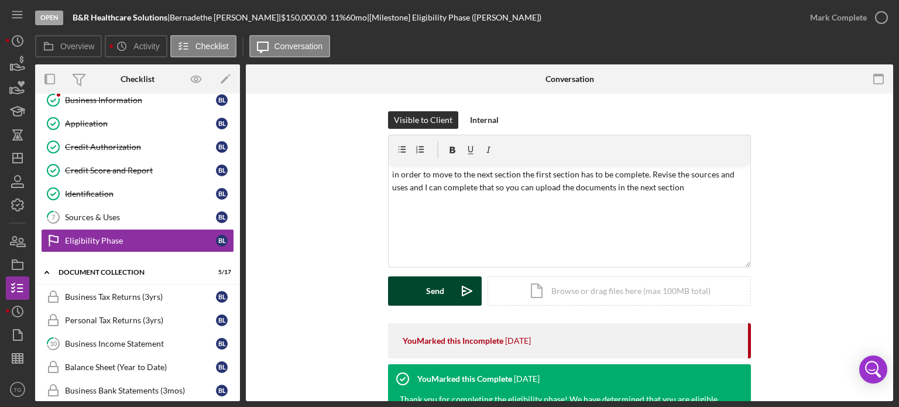
click at [452, 297] on icon "Icon/icon-invite-send" at bounding box center [466, 290] width 29 height 29
